Goal: Task Accomplishment & Management: Complete application form

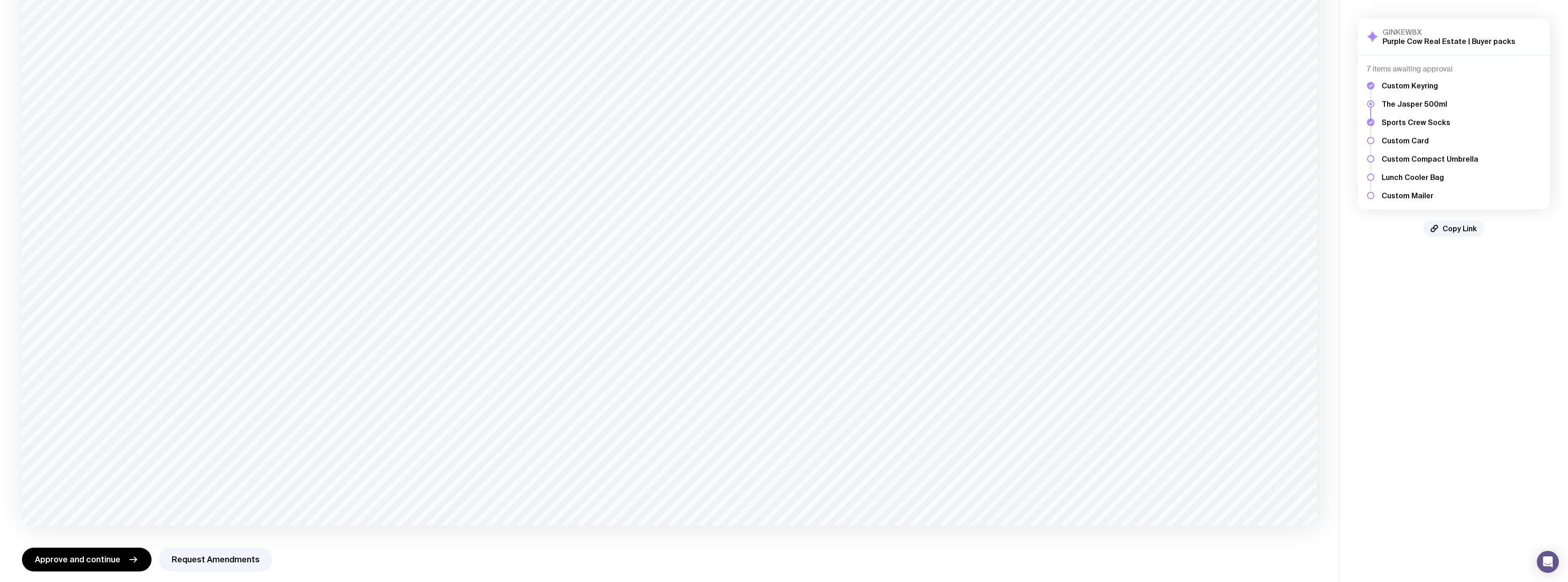
scroll to position [466, 0]
click at [218, 555] on button "Request Amendments" at bounding box center [216, 551] width 114 height 24
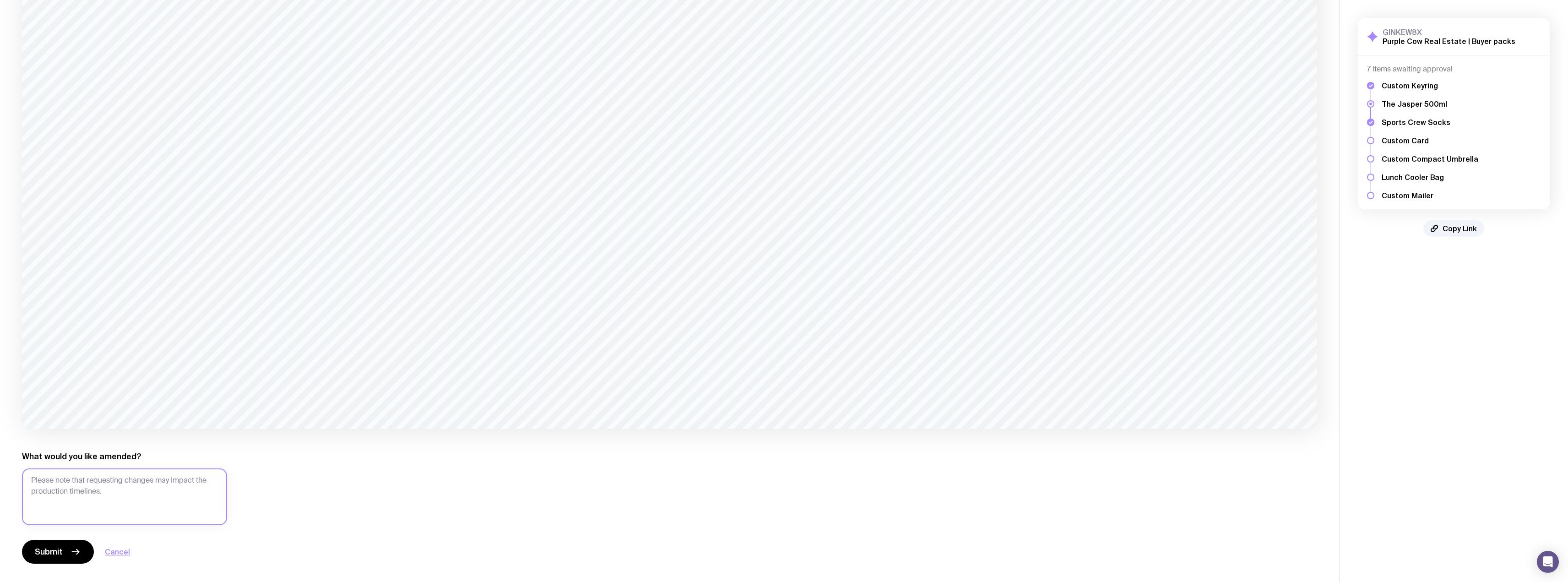
click at [51, 493] on textarea "What would you like amended?" at bounding box center [124, 496] width 205 height 57
type textarea "Can you make the logo bigger"
drag, startPoint x: 46, startPoint y: 551, endPoint x: 353, endPoint y: 429, distance: 330.4
click at [47, 551] on span "Submit" at bounding box center [49, 551] width 28 height 11
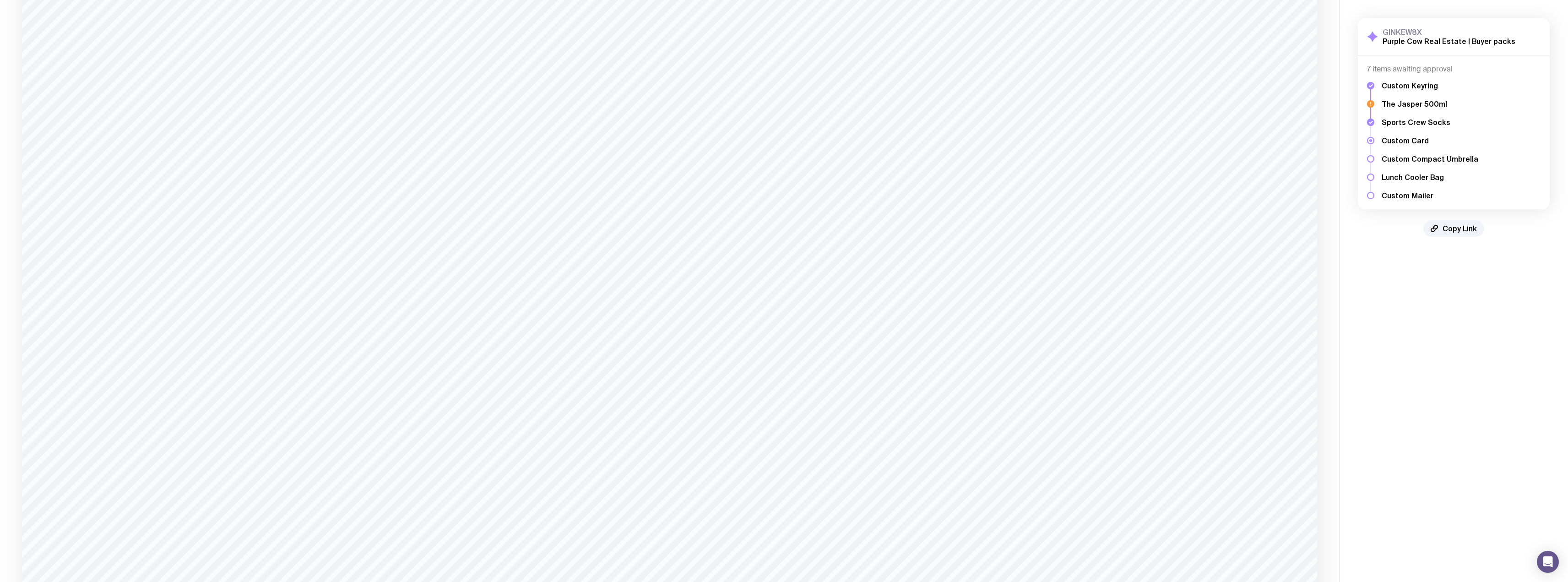
scroll to position [515, 0]
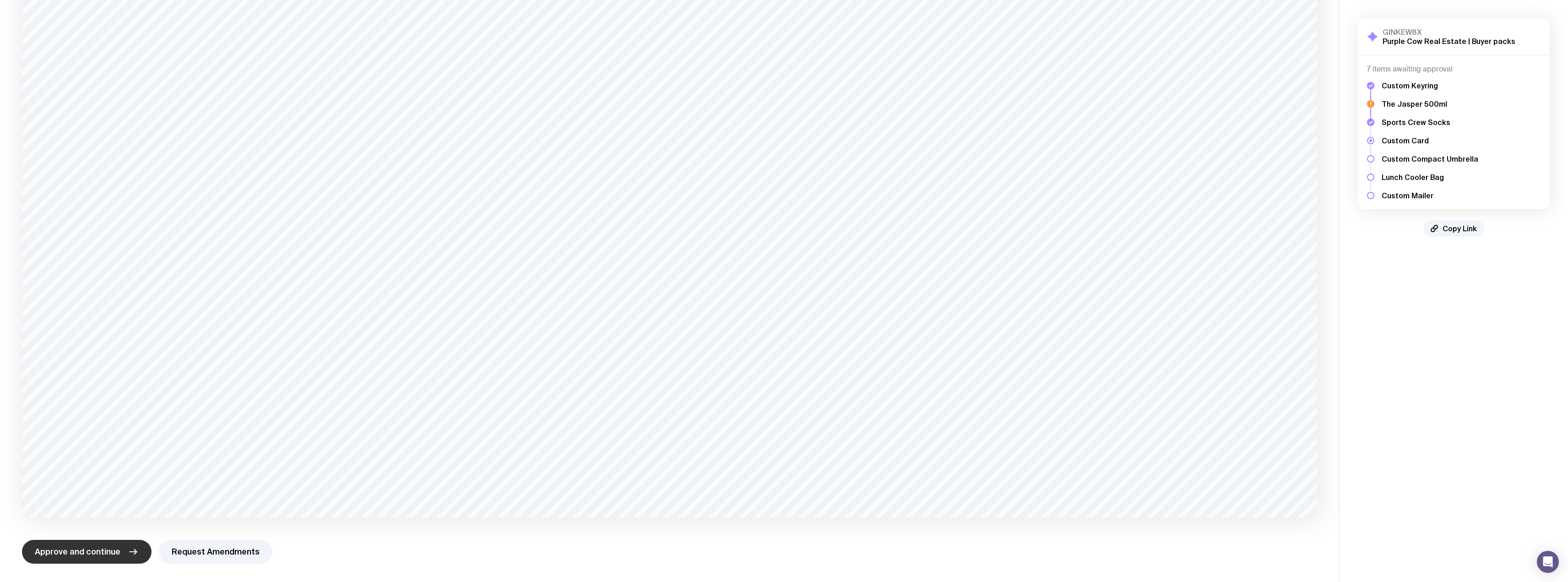
click at [99, 543] on button "Approve and continue" at bounding box center [87, 551] width 130 height 24
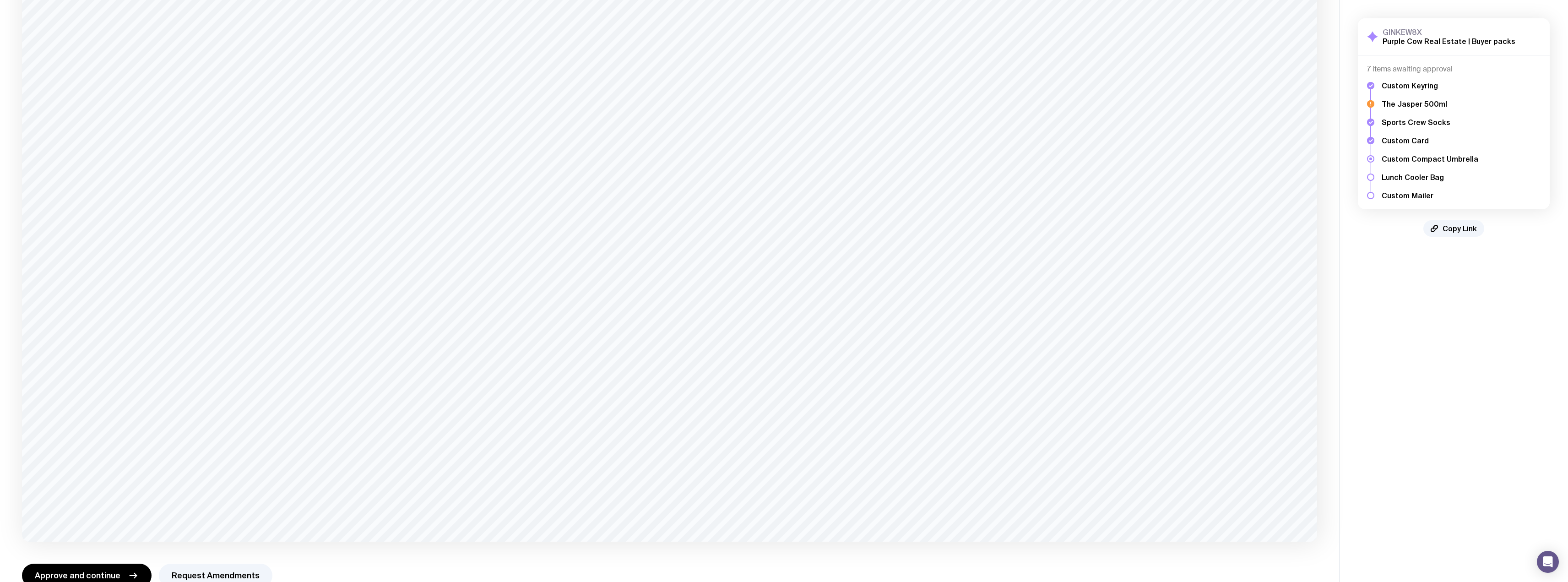
scroll to position [461, 0]
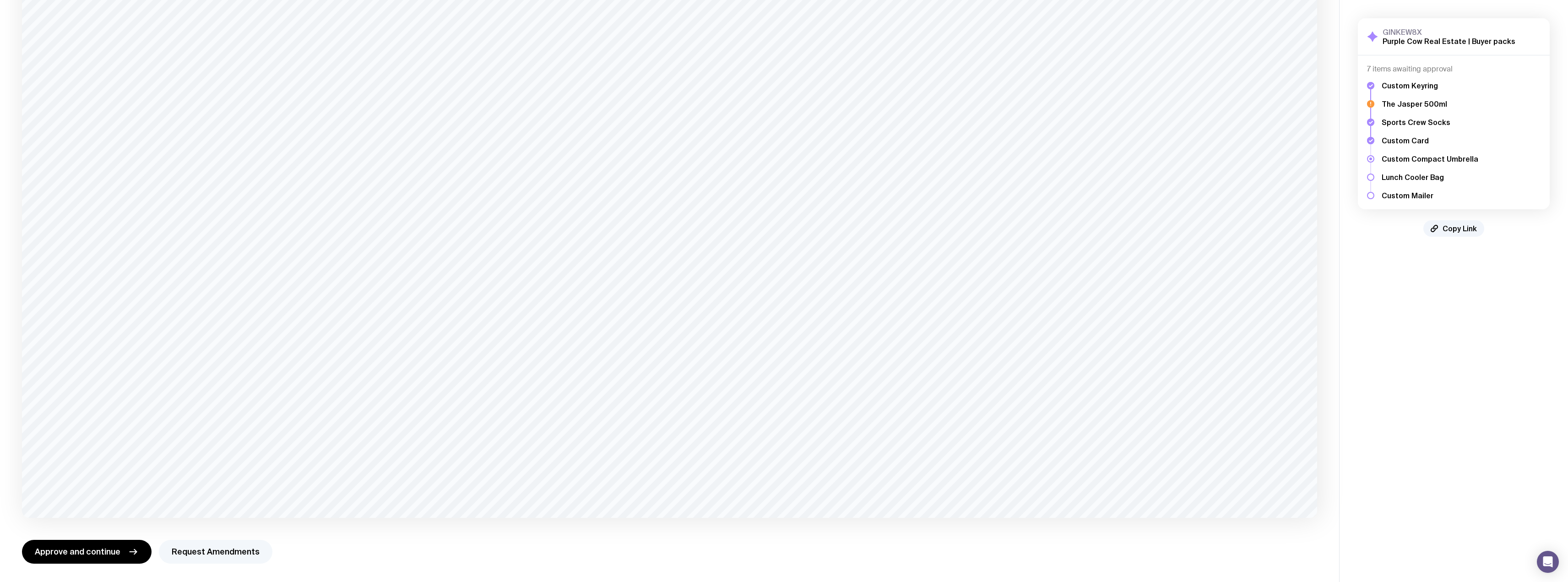
click at [199, 554] on button "Request Amendments" at bounding box center [216, 551] width 114 height 24
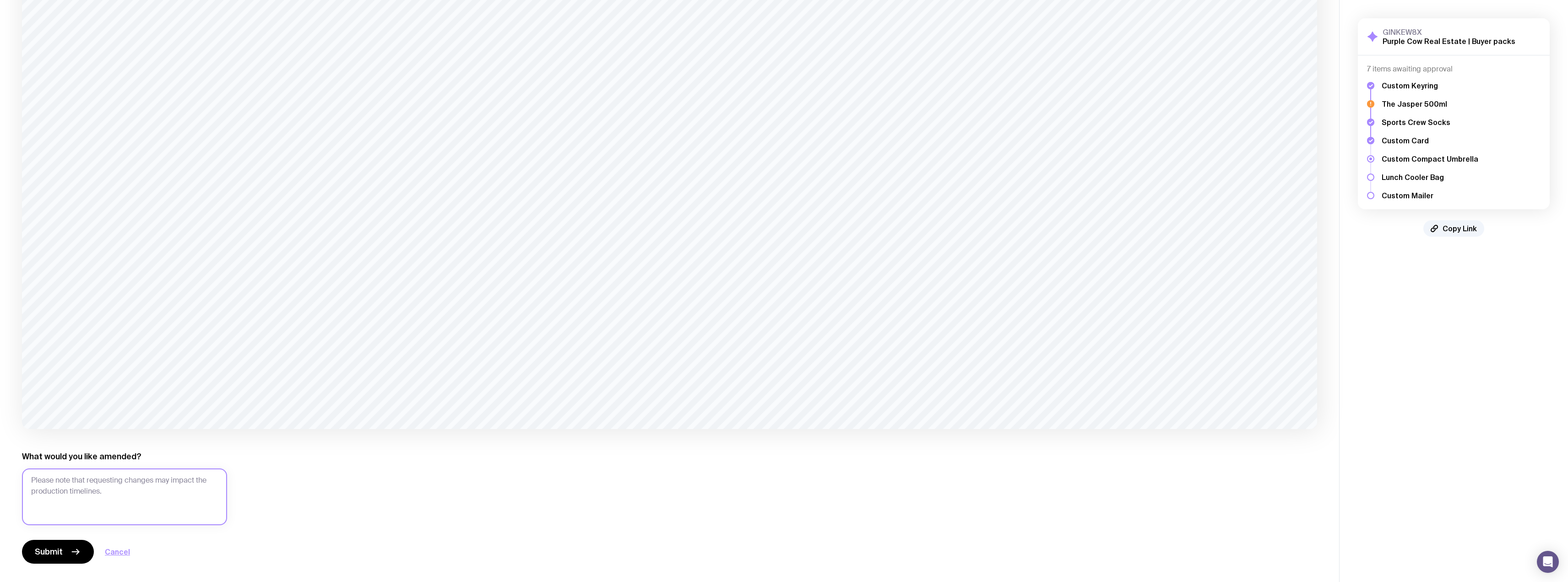
click at [102, 477] on textarea "What would you like amended?" at bounding box center [124, 496] width 205 height 57
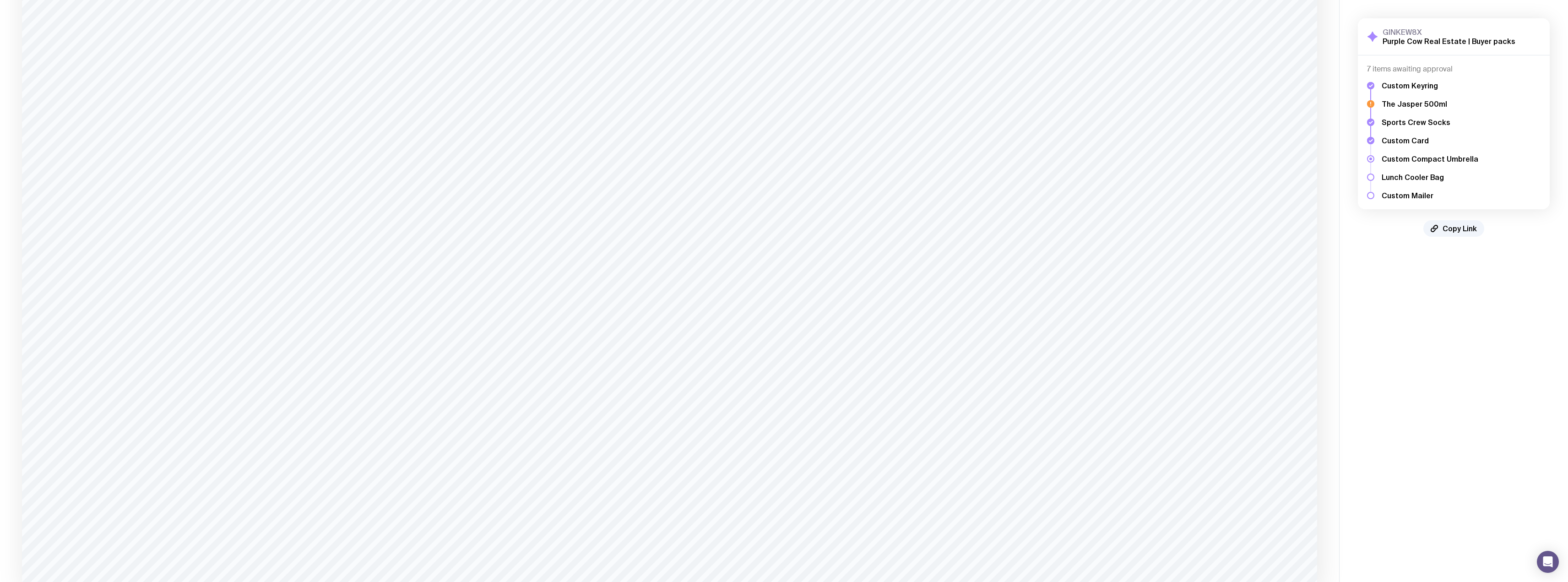
scroll to position [321, 0]
type textarea "Logo is still incorrect"
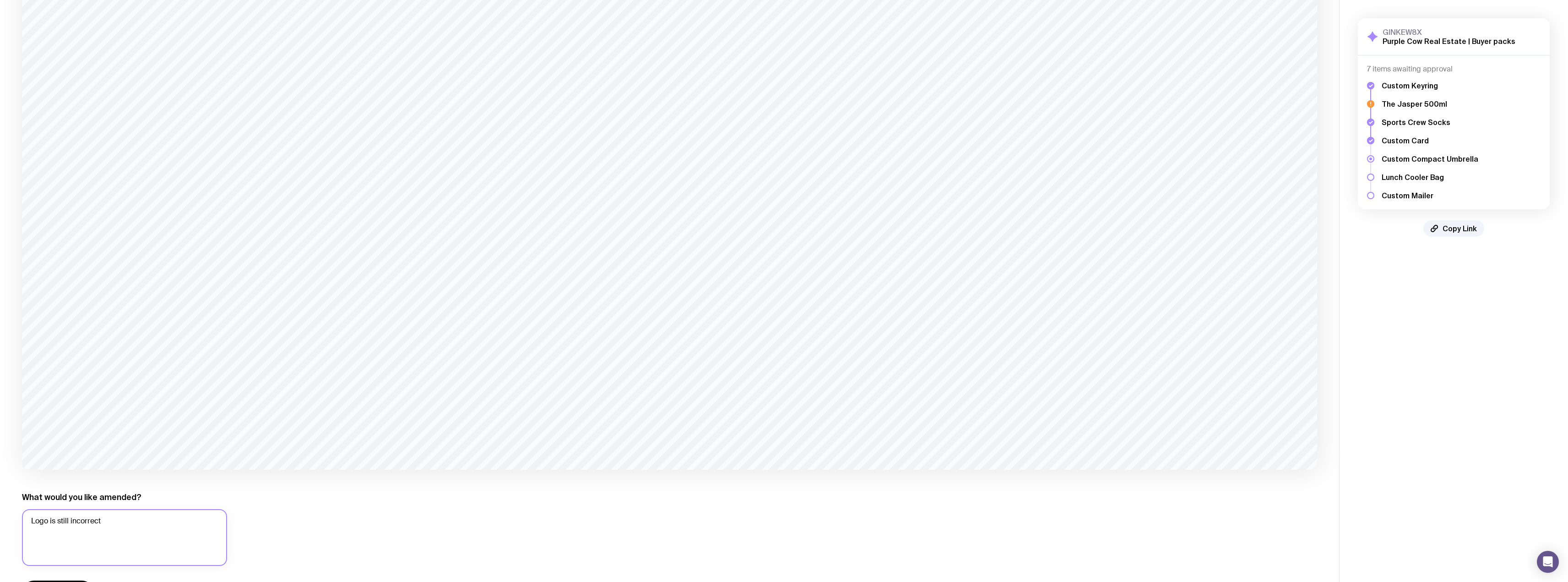
scroll to position [550, 0]
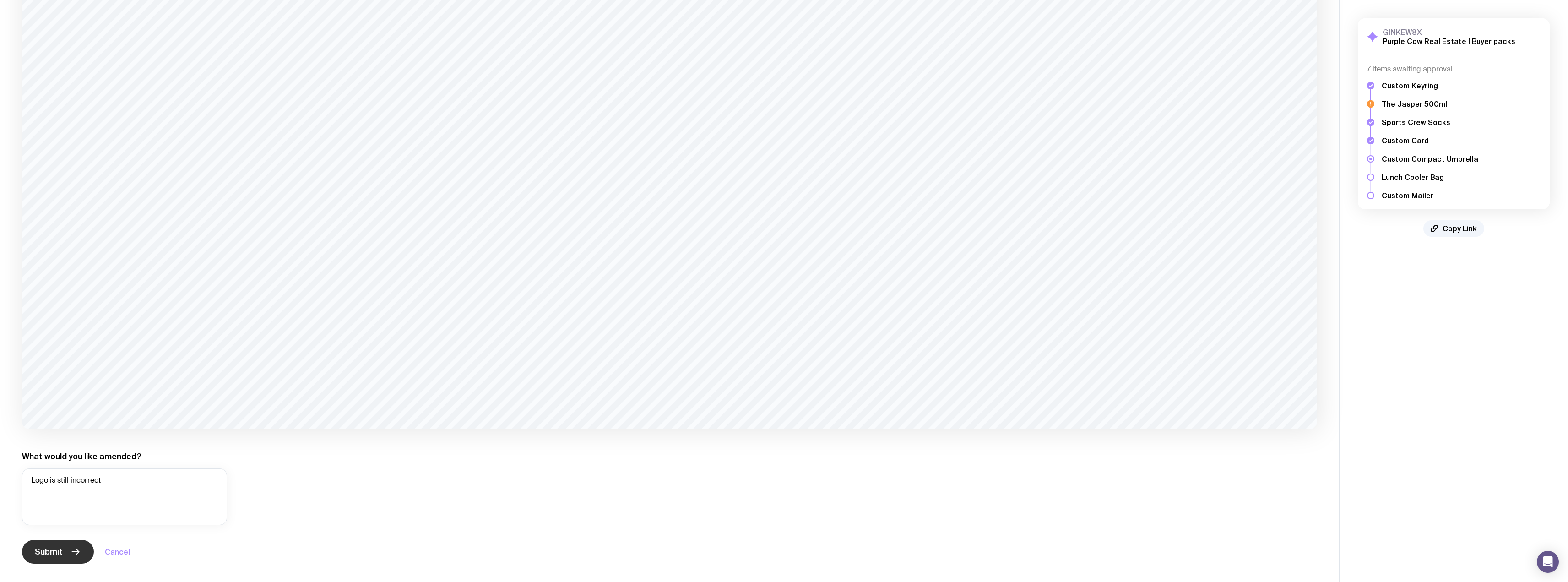
click at [54, 549] on span "Submit" at bounding box center [49, 551] width 28 height 11
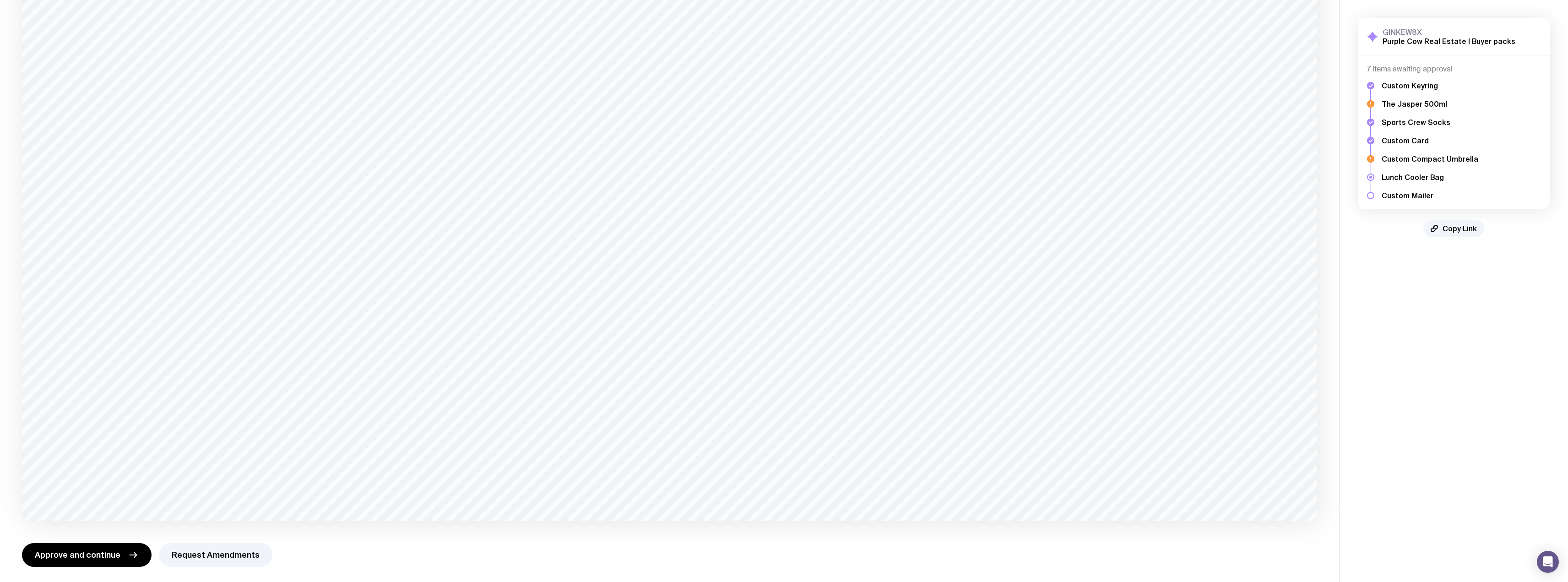
scroll to position [461, 0]
click at [60, 547] on span "Approve and continue" at bounding box center [78, 551] width 86 height 11
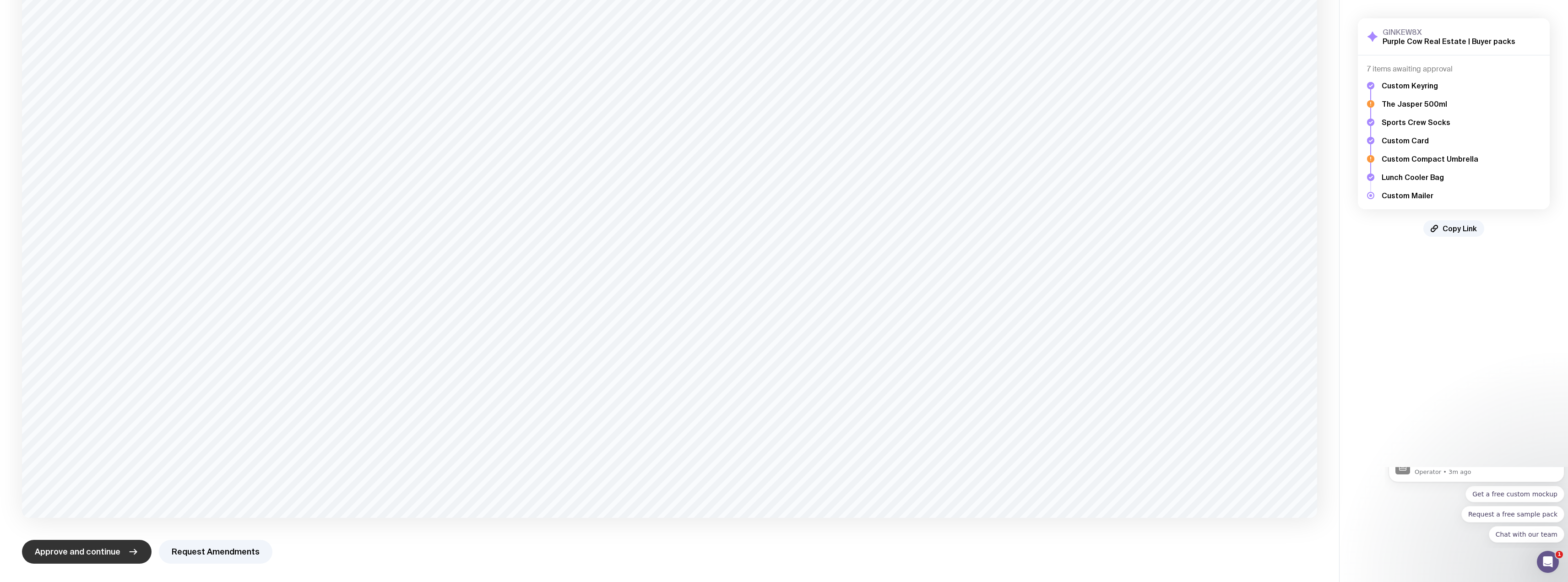
scroll to position [0, 0]
click at [207, 555] on button "Request Amendments" at bounding box center [216, 551] width 114 height 24
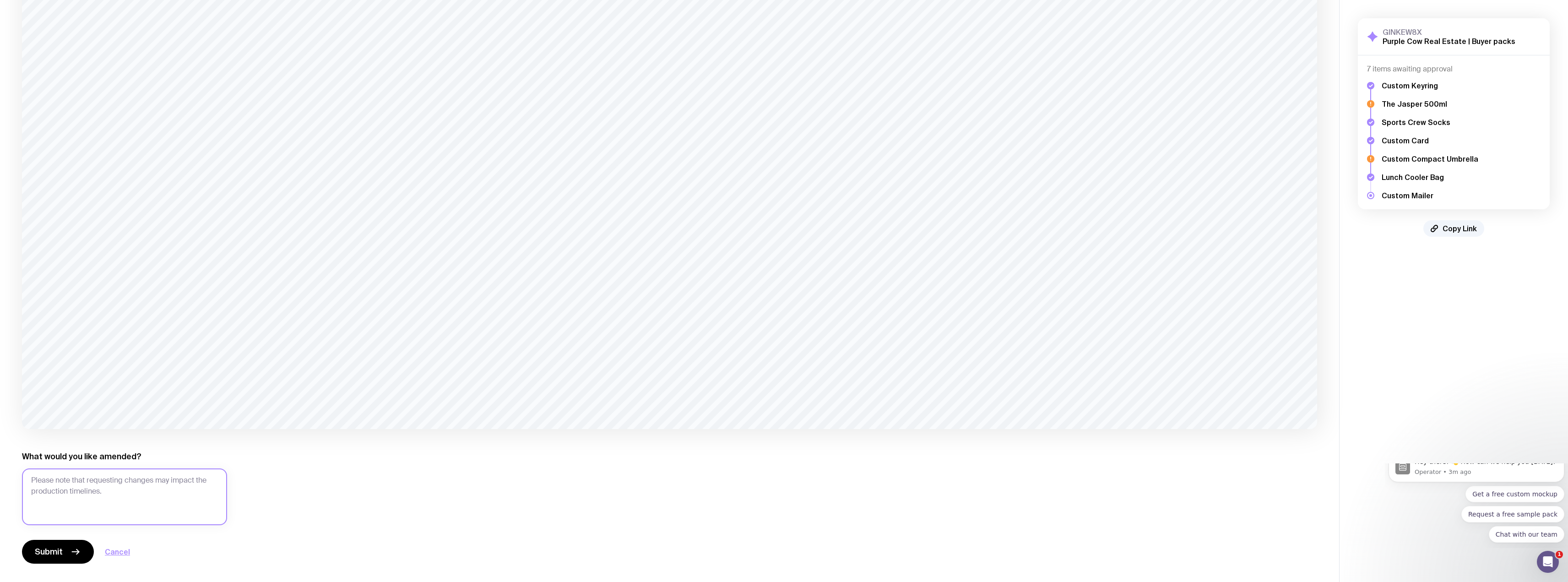
click at [143, 495] on textarea "What would you like amended?" at bounding box center [124, 496] width 205 height 57
click at [30, 481] on textarea "remarkable, then" at bounding box center [124, 496] width 205 height 57
click at [180, 474] on textarea "Change wording to: remarkable, then" at bounding box center [124, 496] width 205 height 57
click at [212, 479] on textarea "Change wording to: remarkable, then (remove capaital)" at bounding box center [124, 496] width 205 height 57
type textarea "Change wording to: remarkable, then (remove capaital T)"
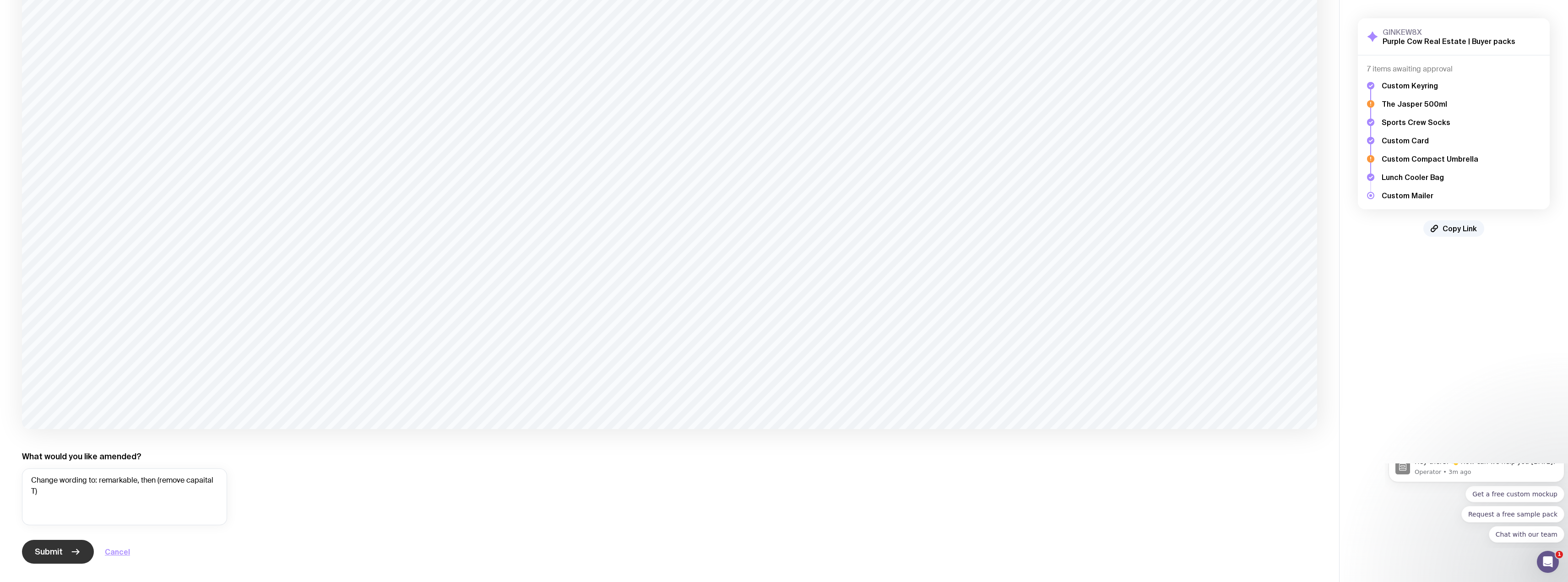
click at [59, 550] on span "Submit" at bounding box center [49, 551] width 28 height 11
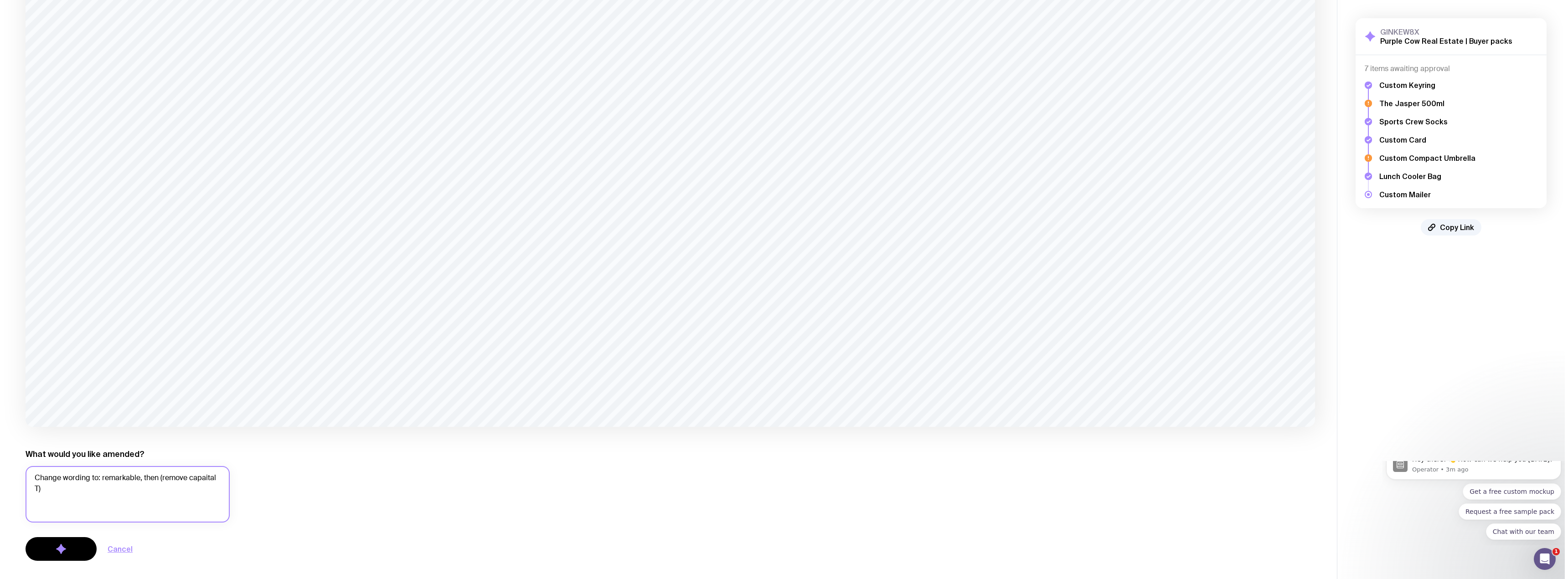
scroll to position [0, 0]
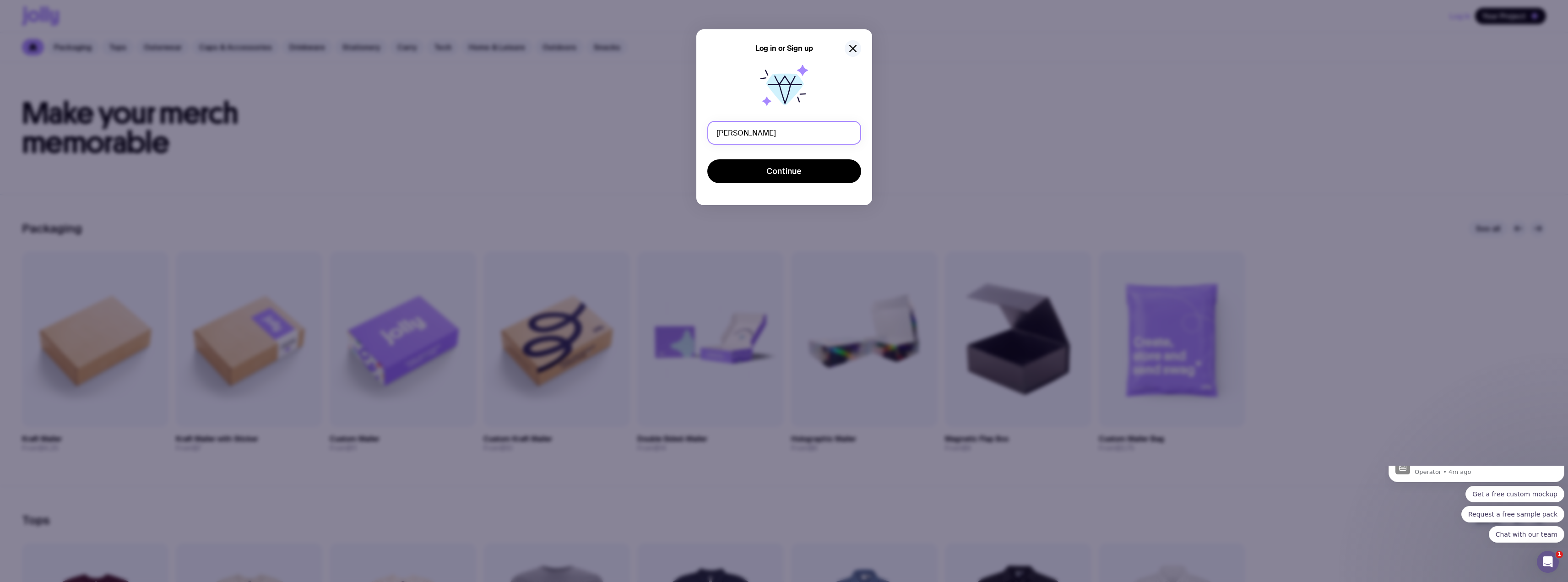
type input "nicole.challen@purplecowrealestate.com.au"
click at [778, 179] on button "Continue" at bounding box center [784, 171] width 154 height 24
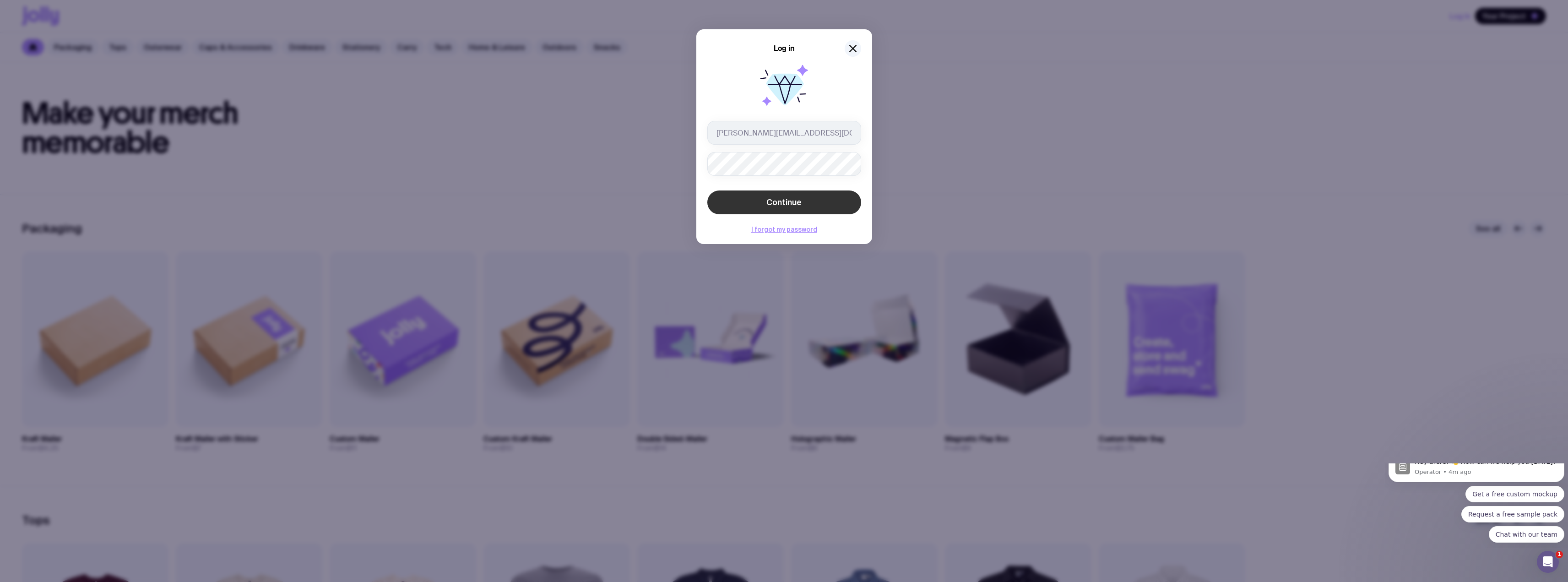
click at [779, 207] on span "Continue" at bounding box center [784, 202] width 35 height 11
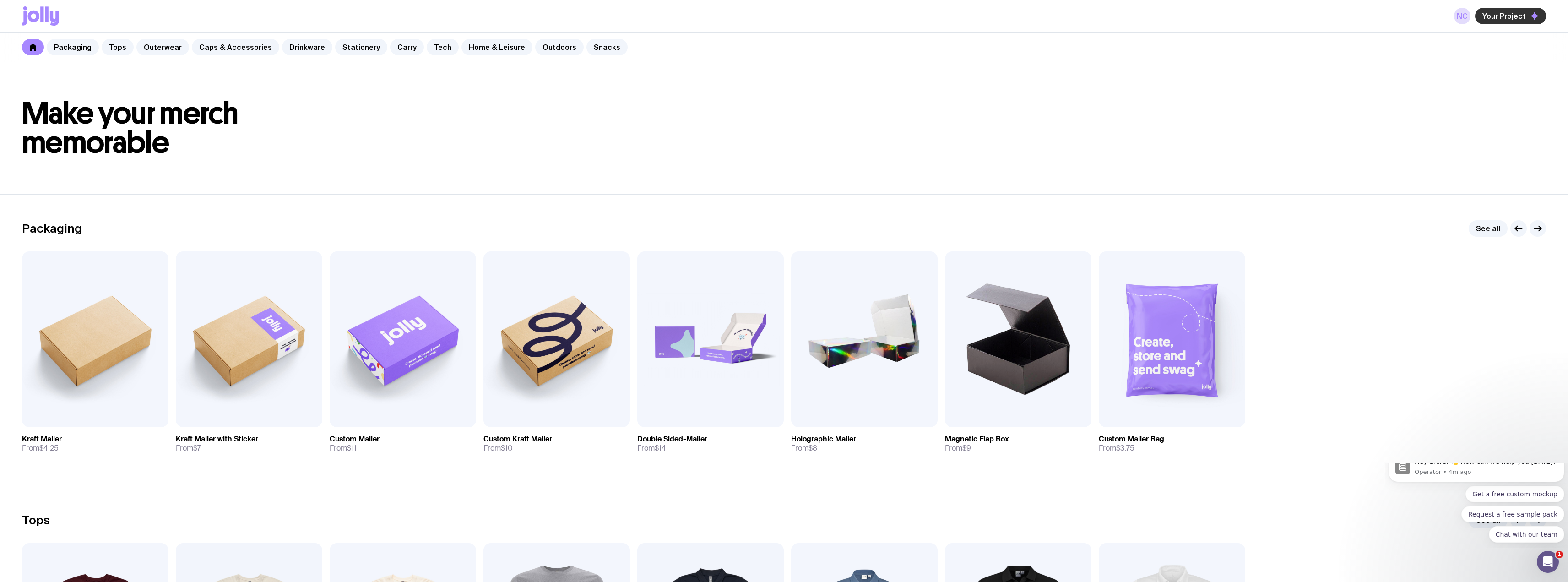
click at [1485, 15] on span "Your Project" at bounding box center [1504, 16] width 43 height 9
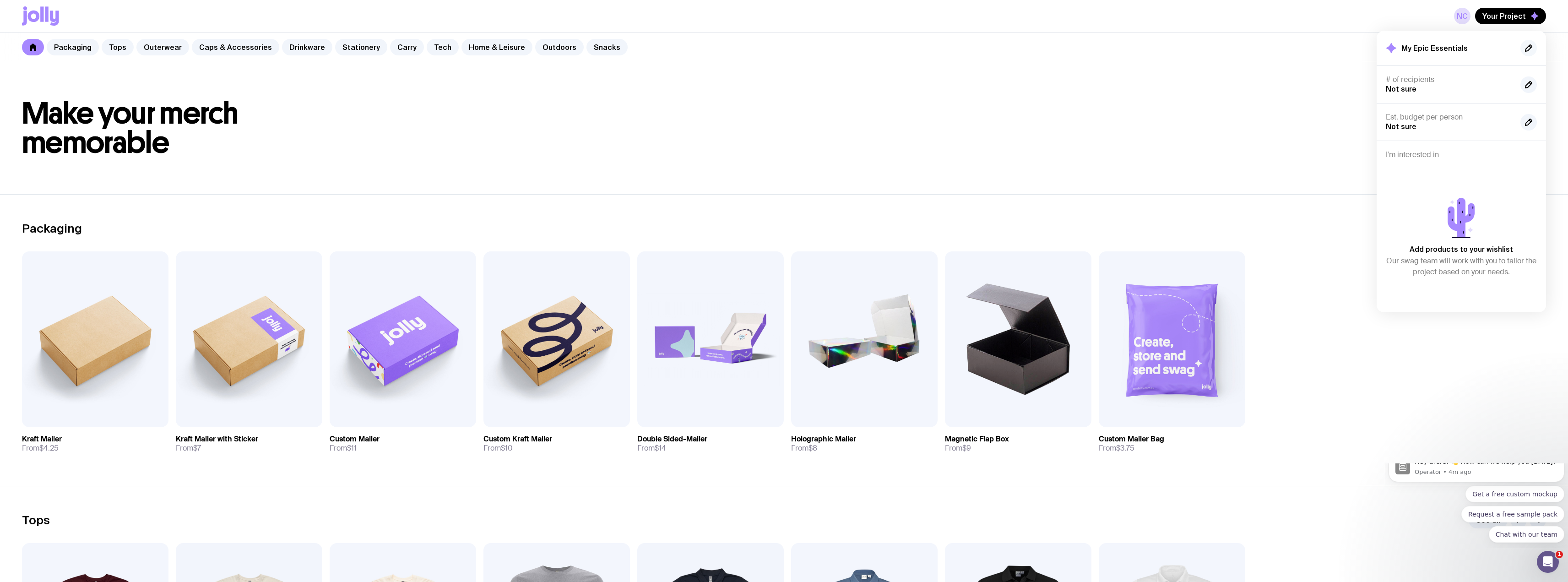
click at [1531, 50] on icon "button" at bounding box center [1528, 48] width 11 height 11
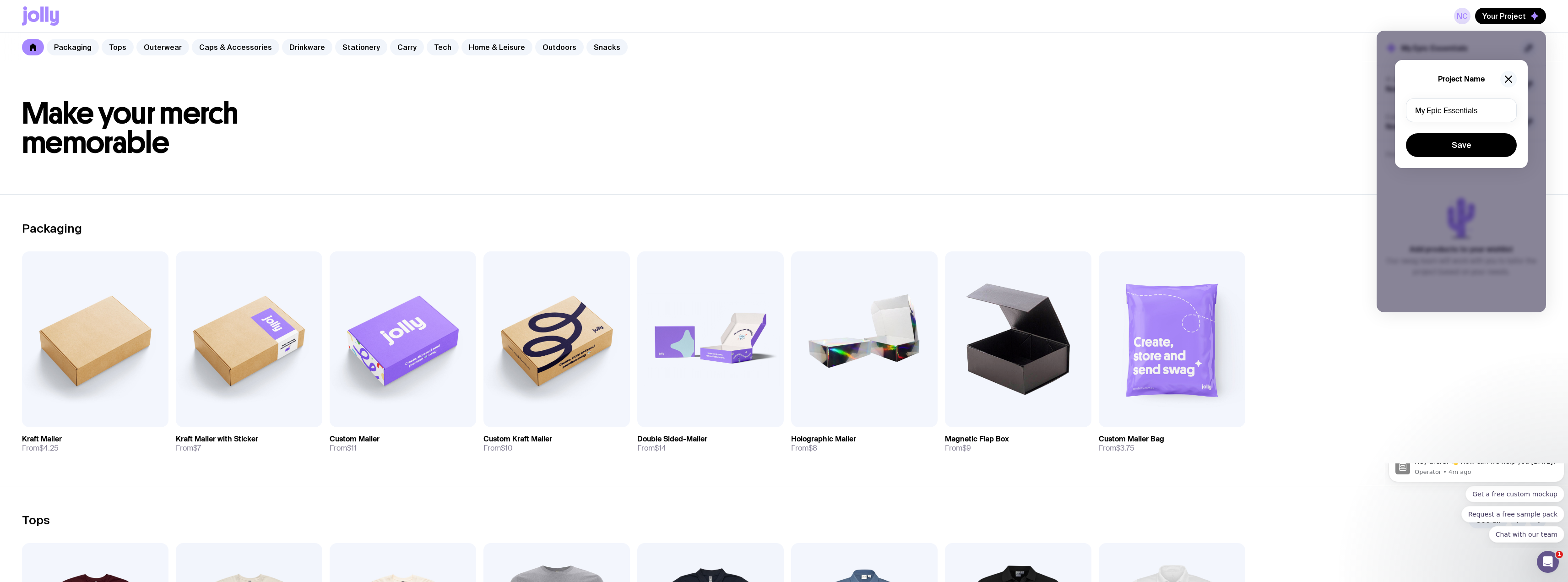
click at [1512, 81] on icon "button" at bounding box center [1508, 79] width 11 height 11
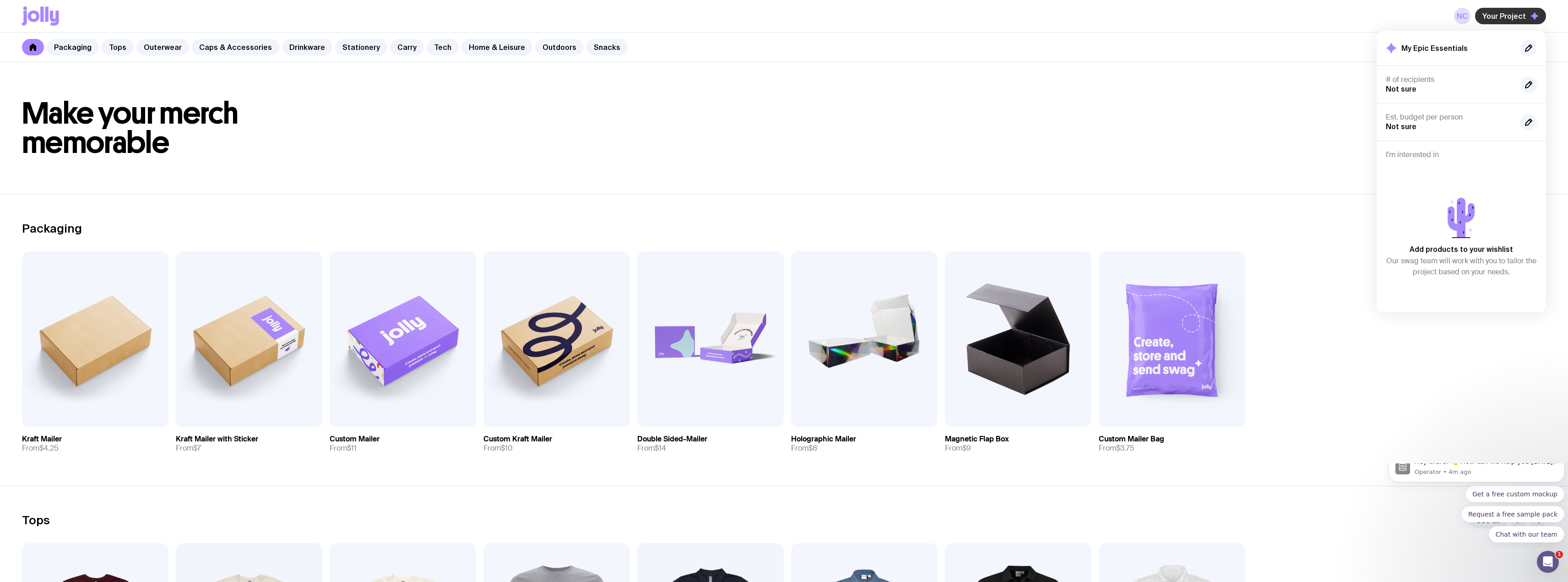
click at [1506, 18] on span "Your Project" at bounding box center [1504, 16] width 43 height 9
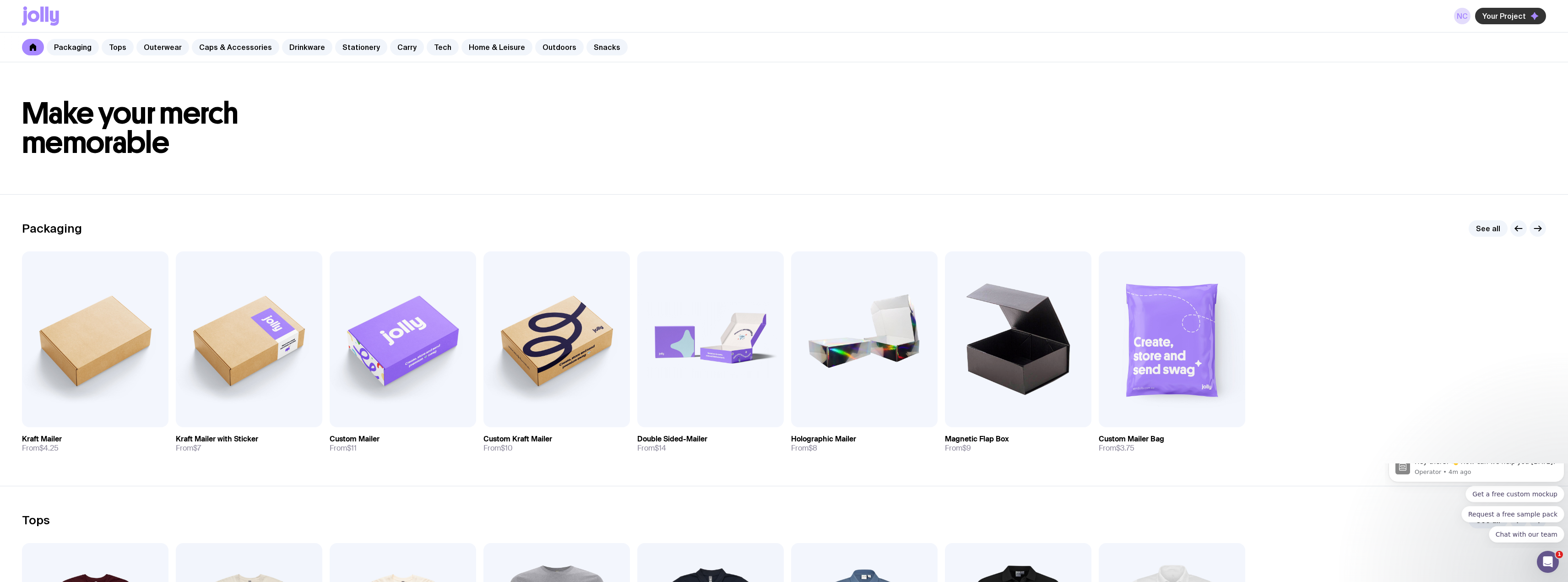
click at [1506, 18] on span "Your Project" at bounding box center [1504, 16] width 43 height 9
